Goal: Information Seeking & Learning: Learn about a topic

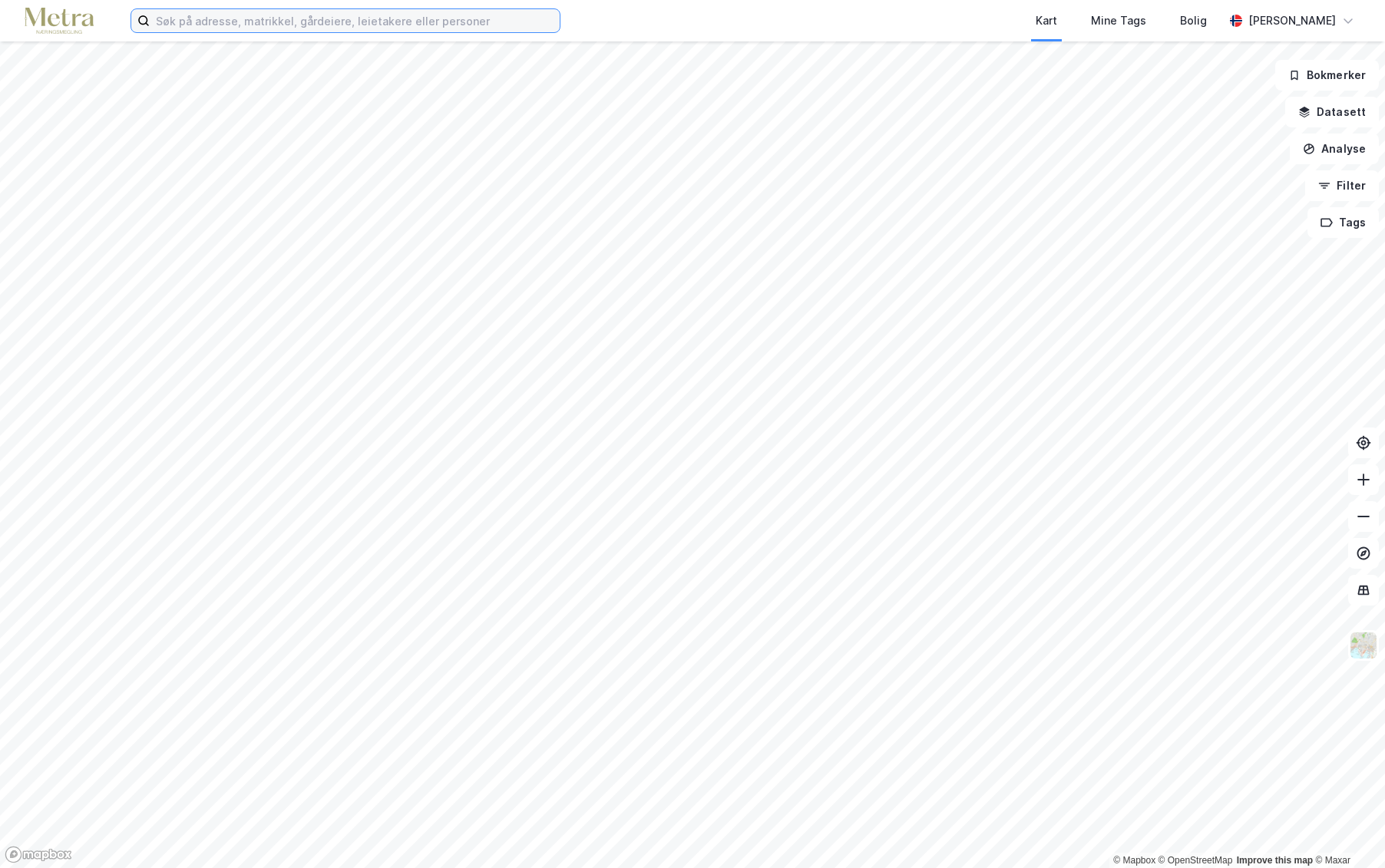
click at [246, 26] on input at bounding box center [355, 21] width 410 height 23
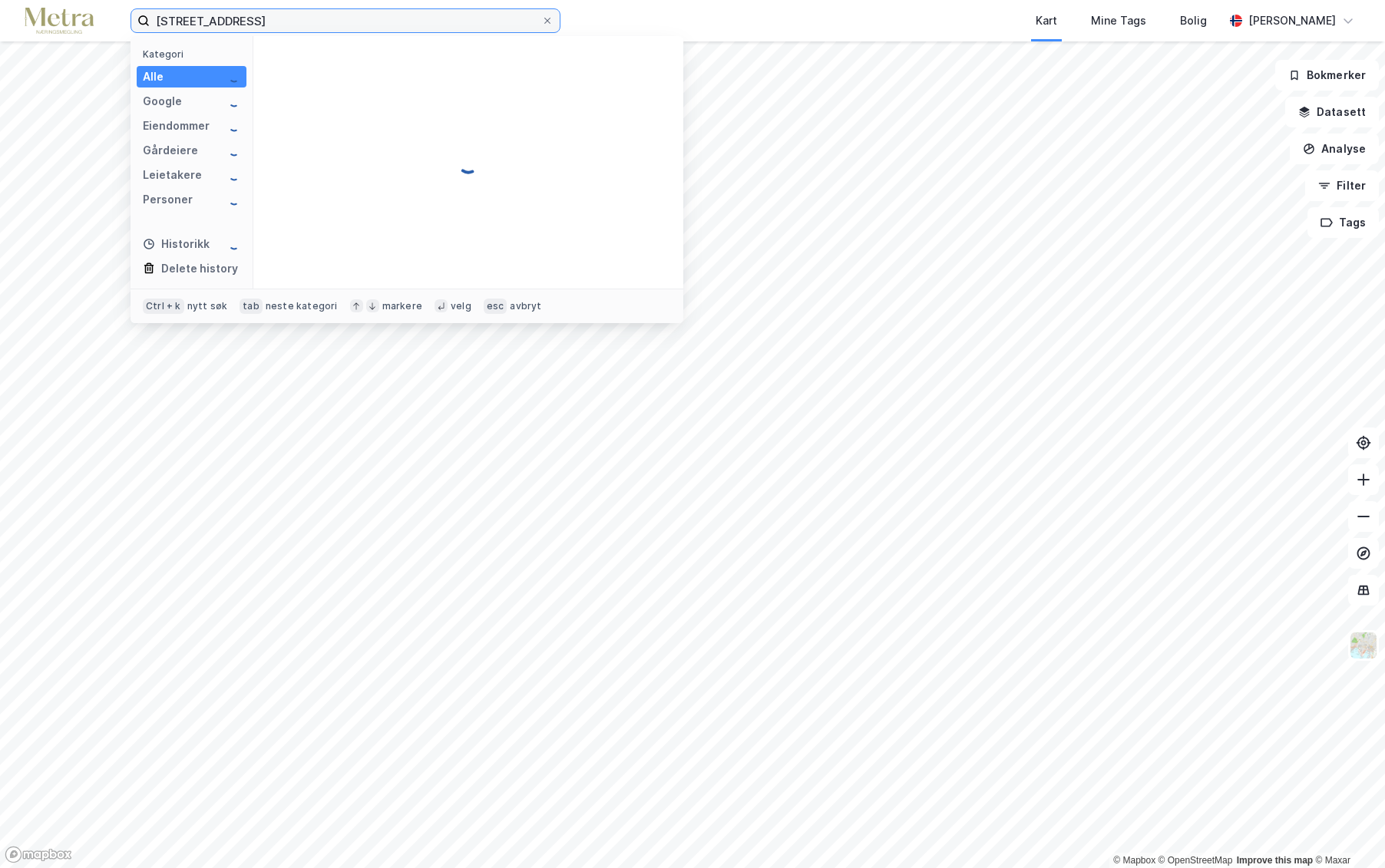
type input "[STREET_ADDRESS]"
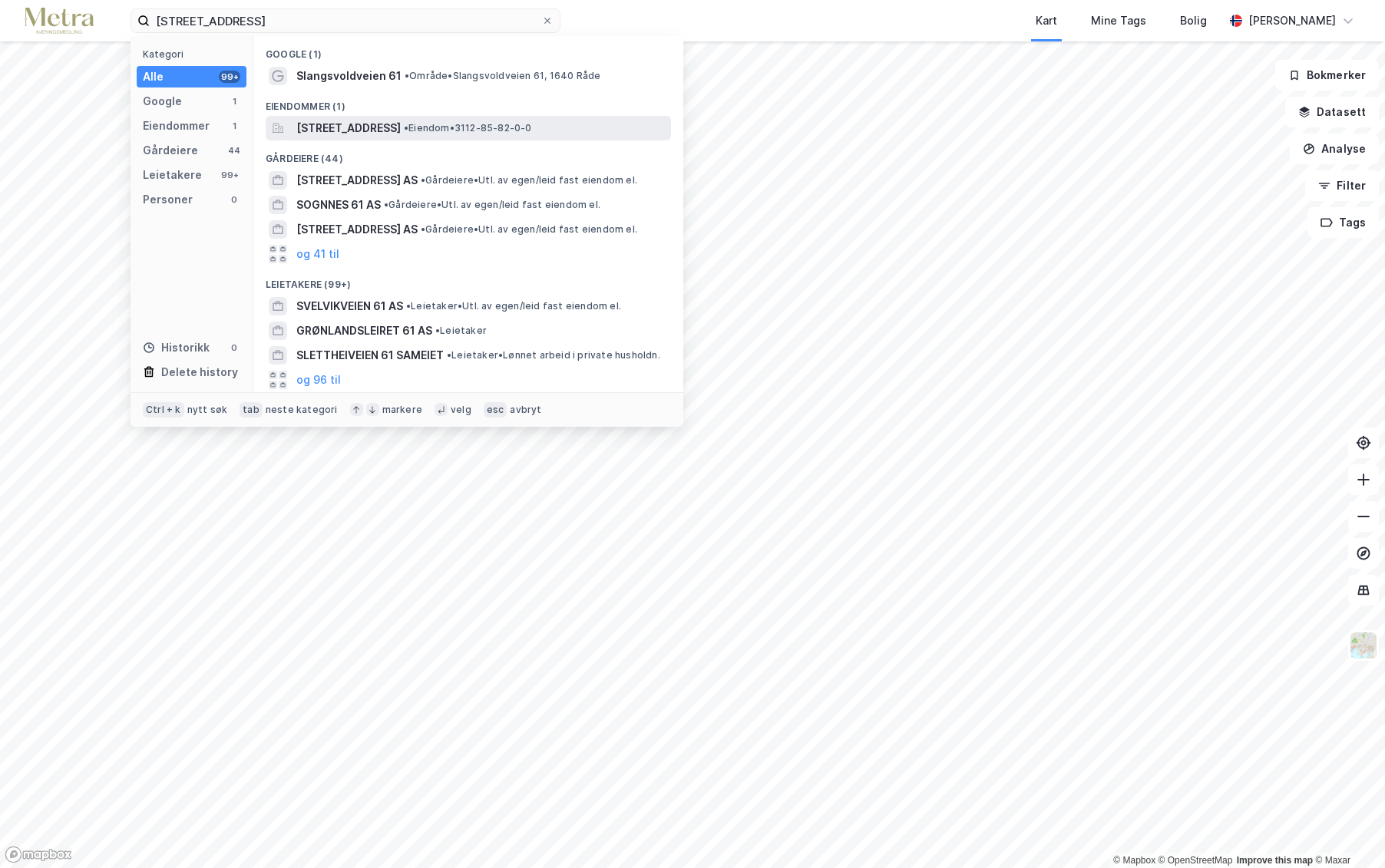
click at [390, 132] on span "[STREET_ADDRESS]" at bounding box center [348, 129] width 104 height 19
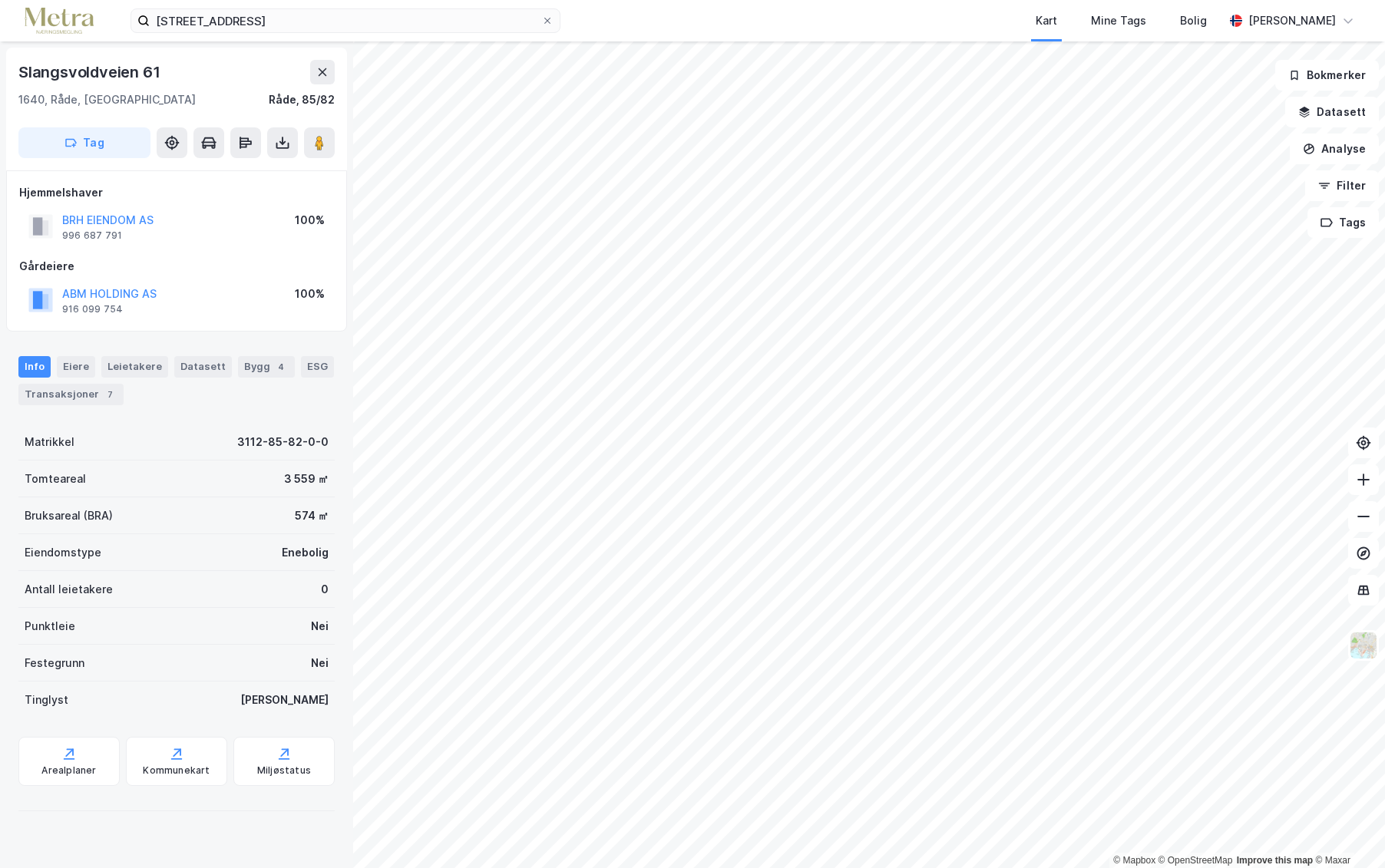
drag, startPoint x: 62, startPoint y: 400, endPoint x: 203, endPoint y: 404, distance: 141.1
click at [62, 399] on div "Transaksjoner 7" at bounding box center [71, 394] width 105 height 22
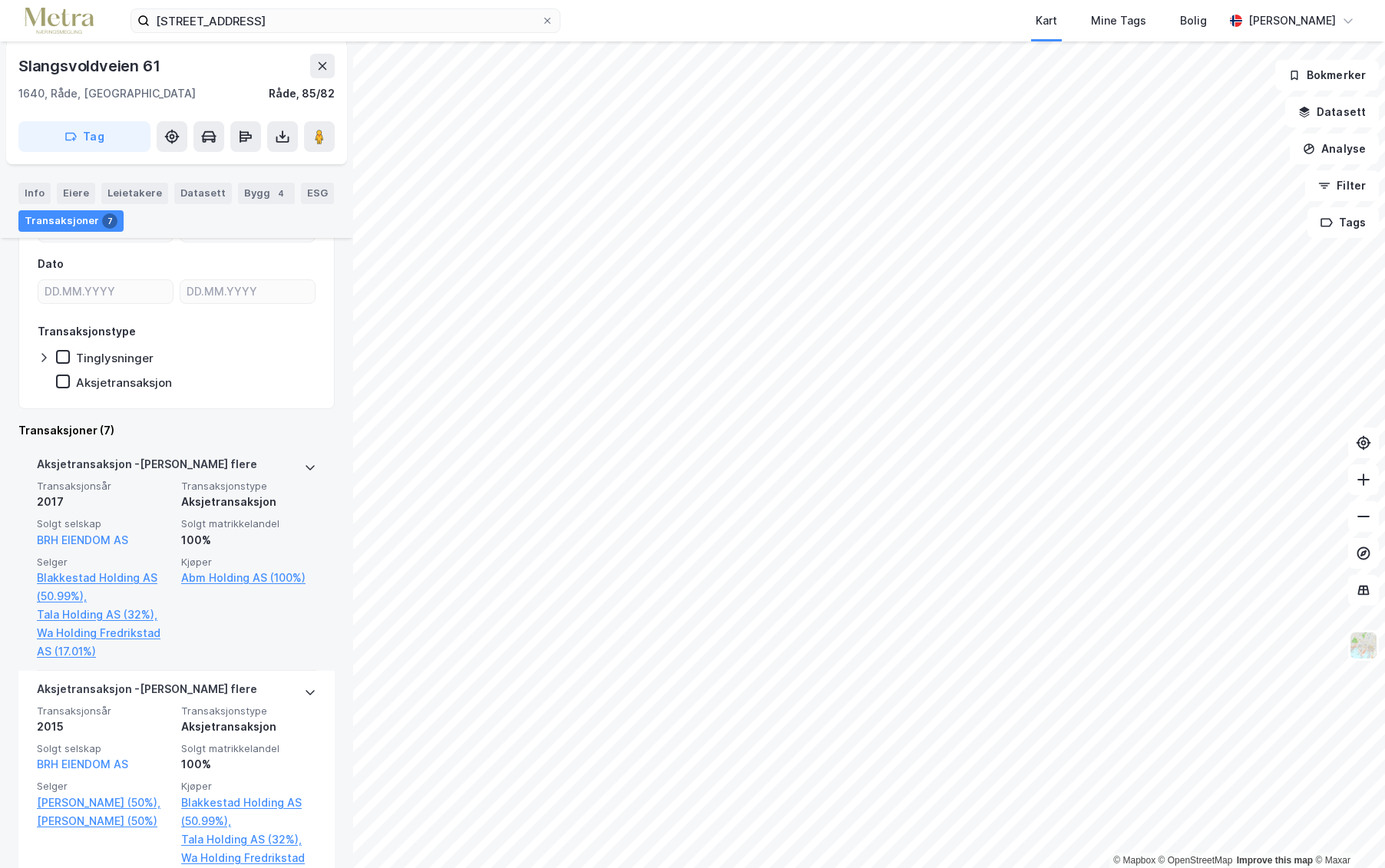
scroll to position [153, 0]
